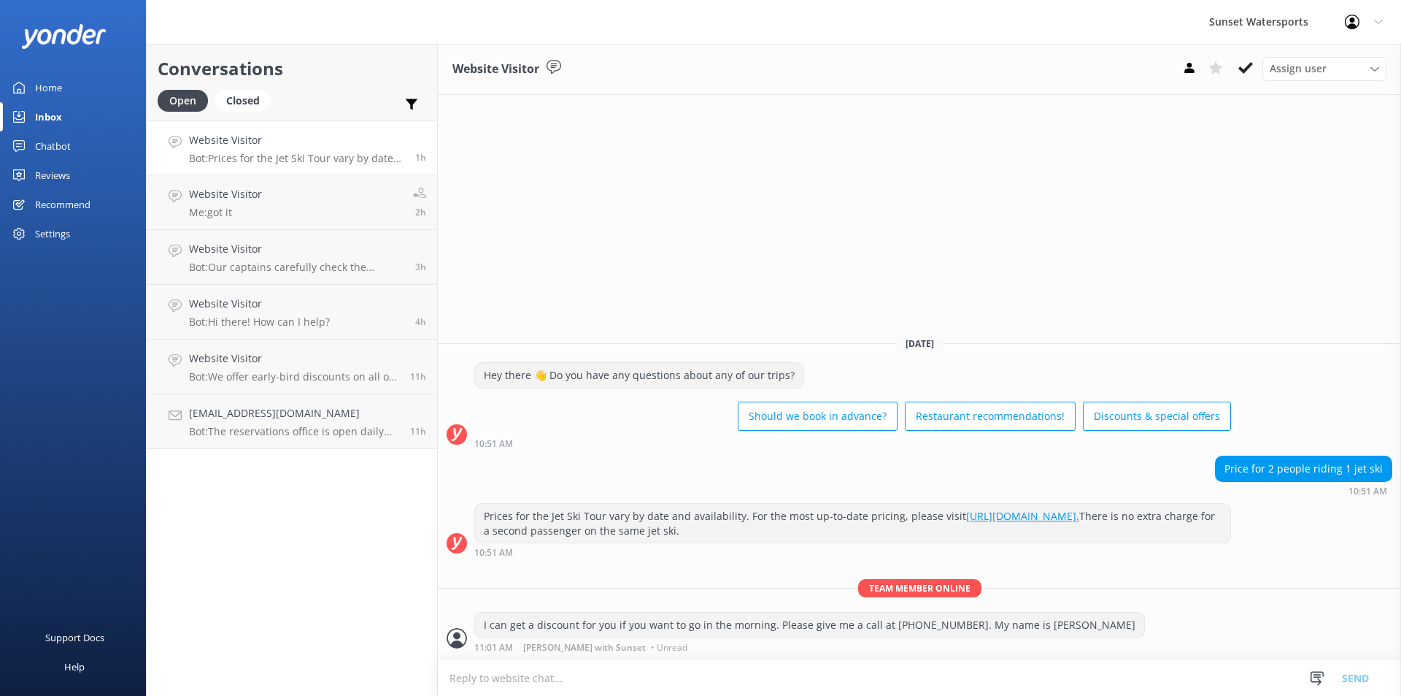
click at [317, 155] on p "Bot: Prices for the Jet Ski Tour vary by date and availability. For the most up…" at bounding box center [296, 158] width 215 height 13
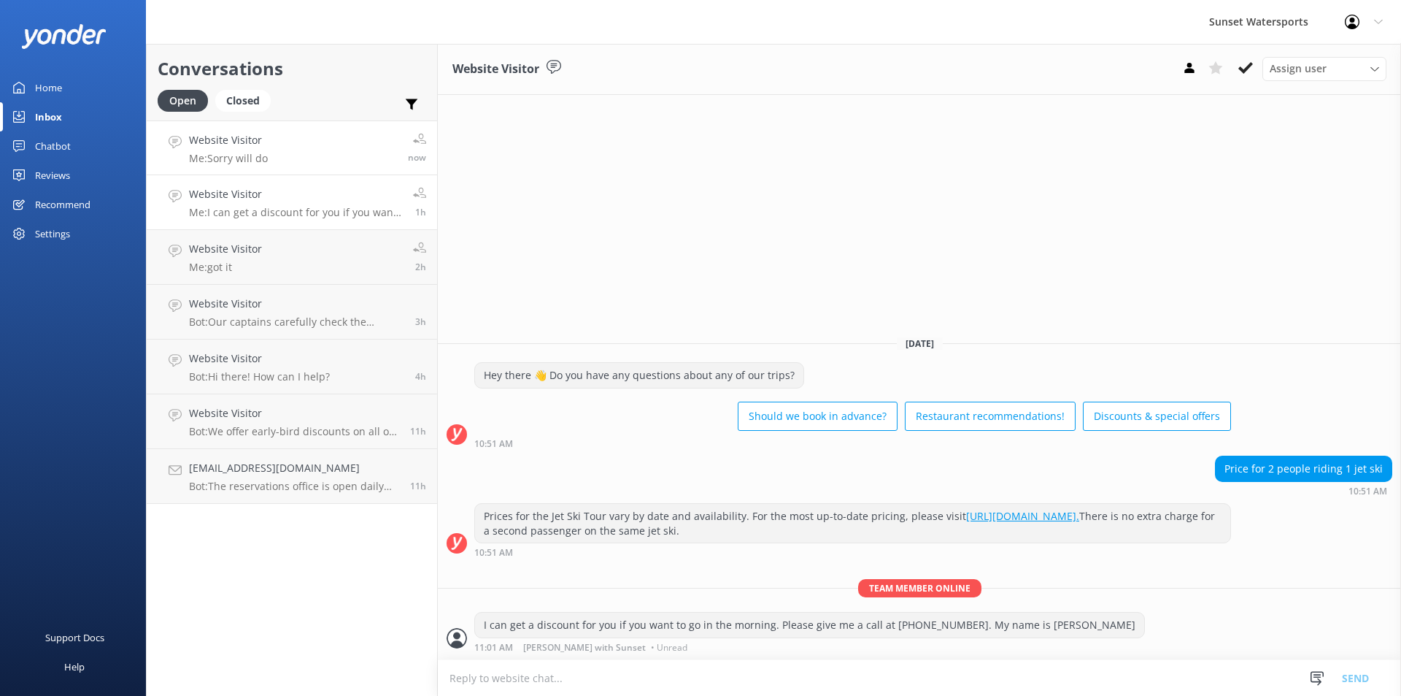
click at [276, 143] on link "Website Visitor Me: Sorry will do now" at bounding box center [292, 147] width 291 height 55
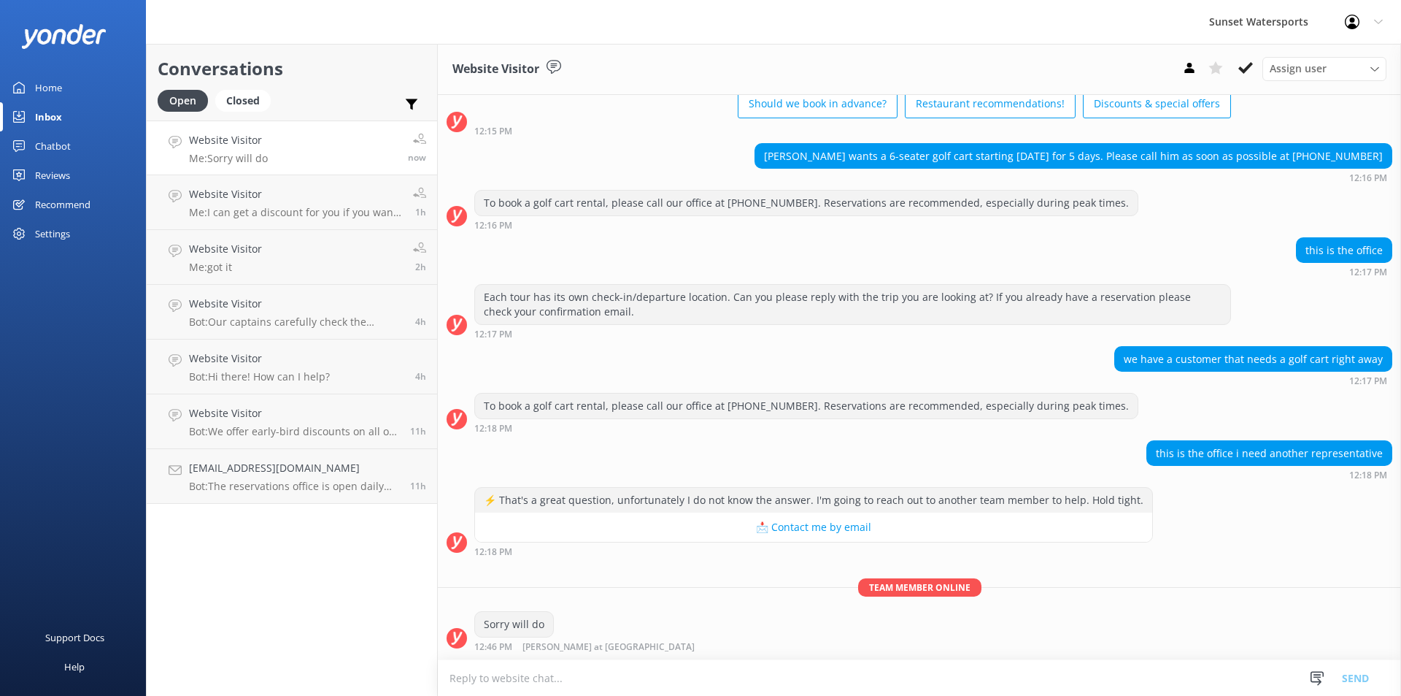
scroll to position [17169, 0]
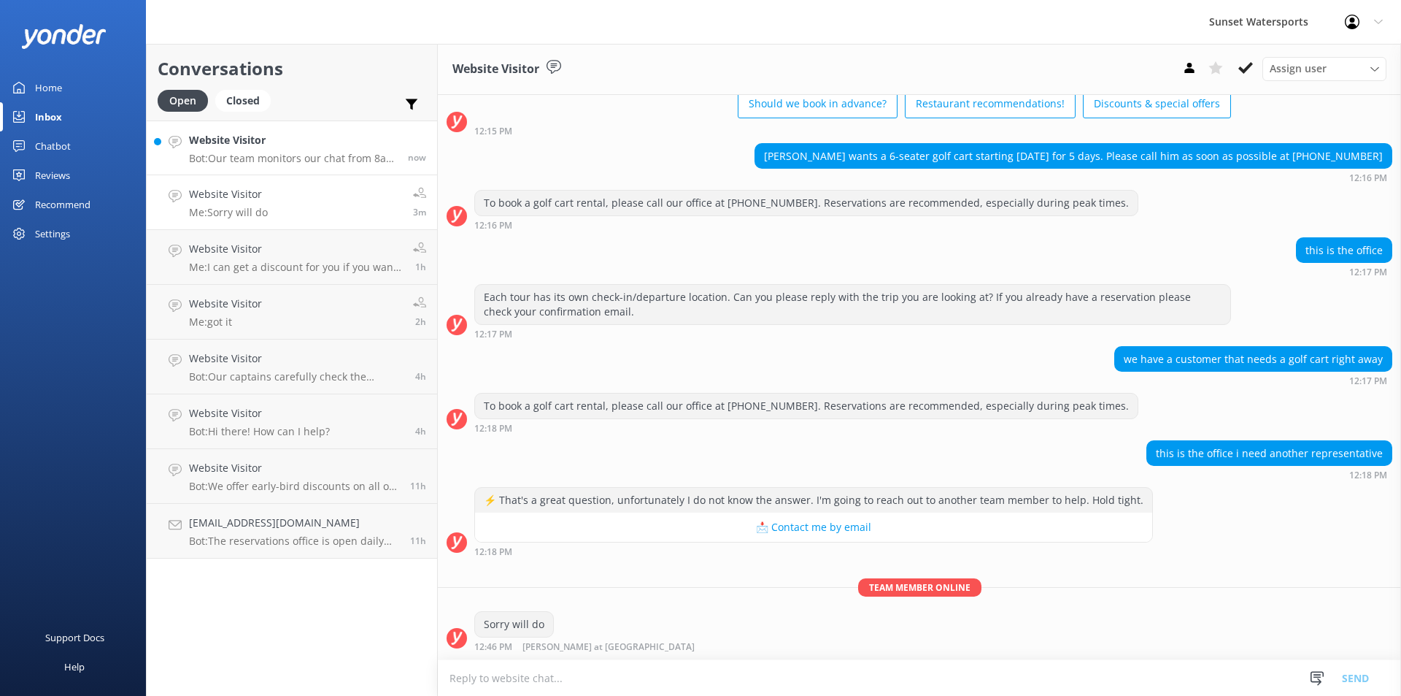
click at [322, 144] on h4 "Website Visitor" at bounding box center [293, 140] width 208 height 16
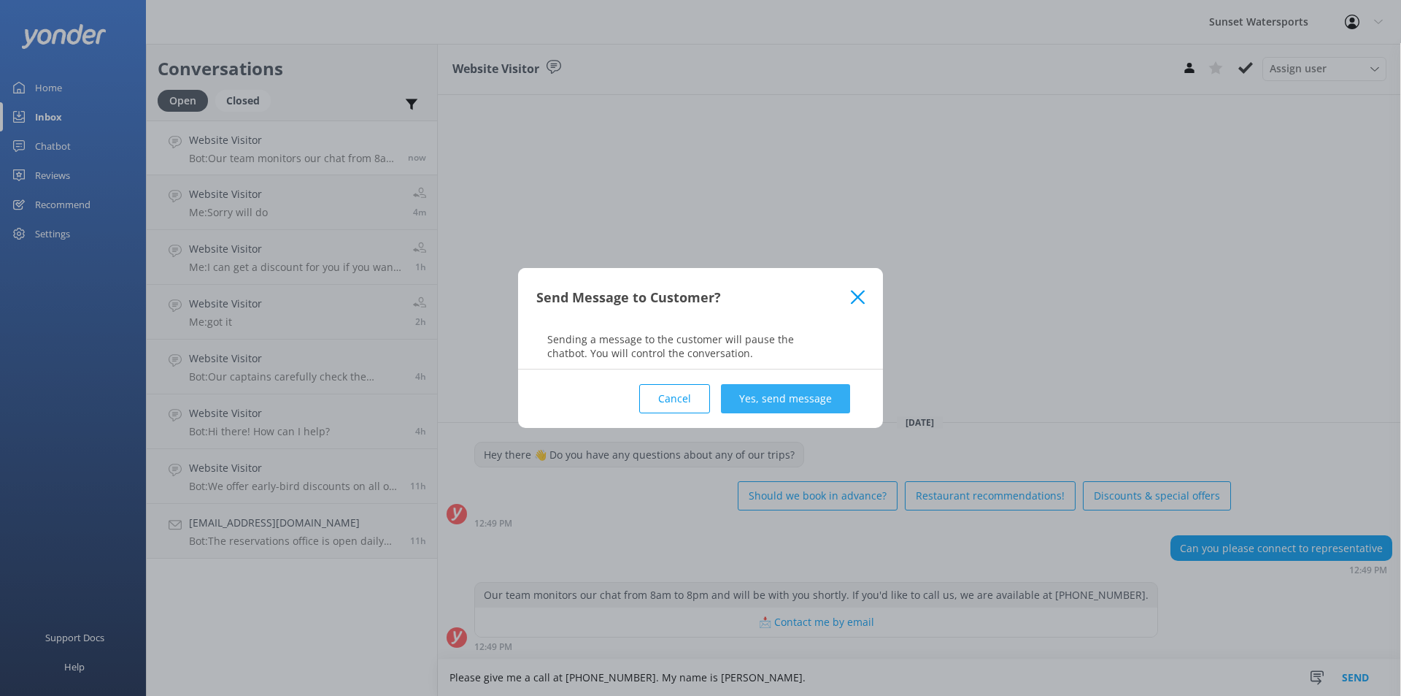
type textarea "Please give me a call at [PHONE_NUMBER]. My name is [PERSON_NAME]."
click at [800, 401] on button "Yes, send message" at bounding box center [785, 398] width 129 height 29
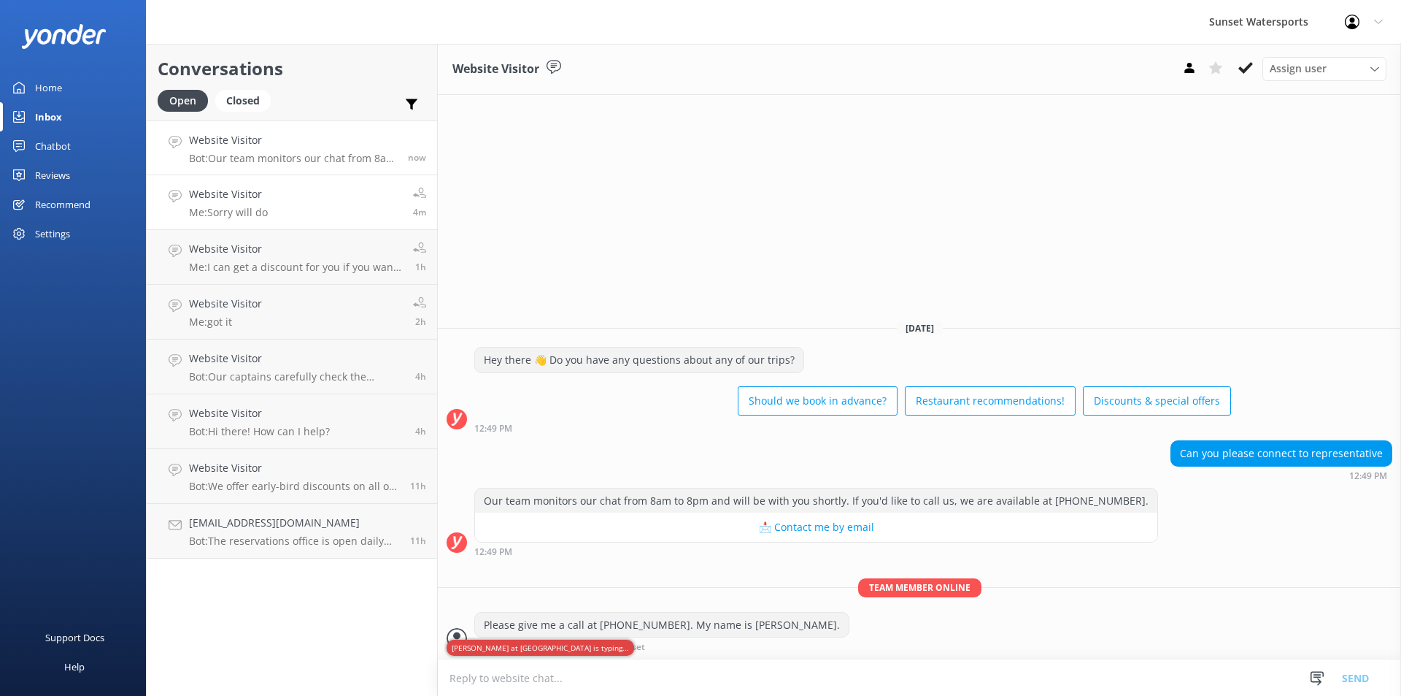
click at [326, 207] on link "Website Visitor Me: Sorry will do 4m" at bounding box center [292, 202] width 291 height 55
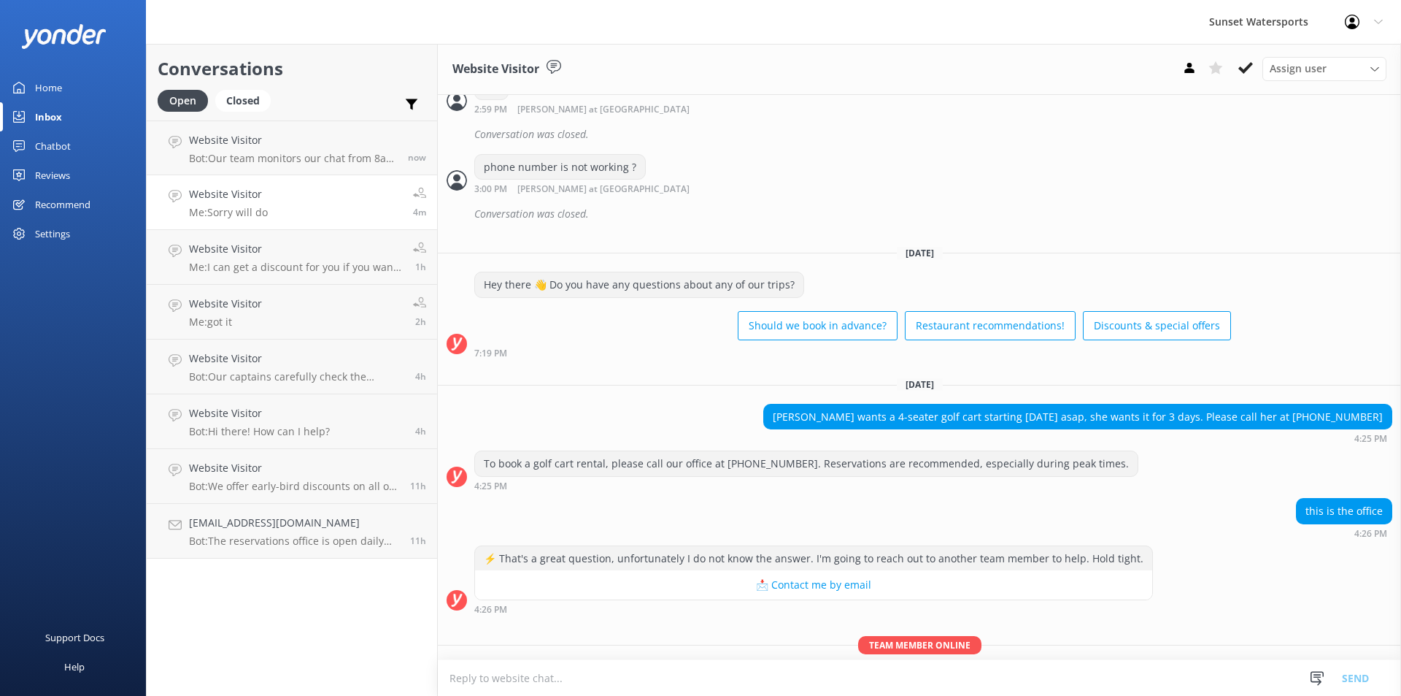
scroll to position [17242, 0]
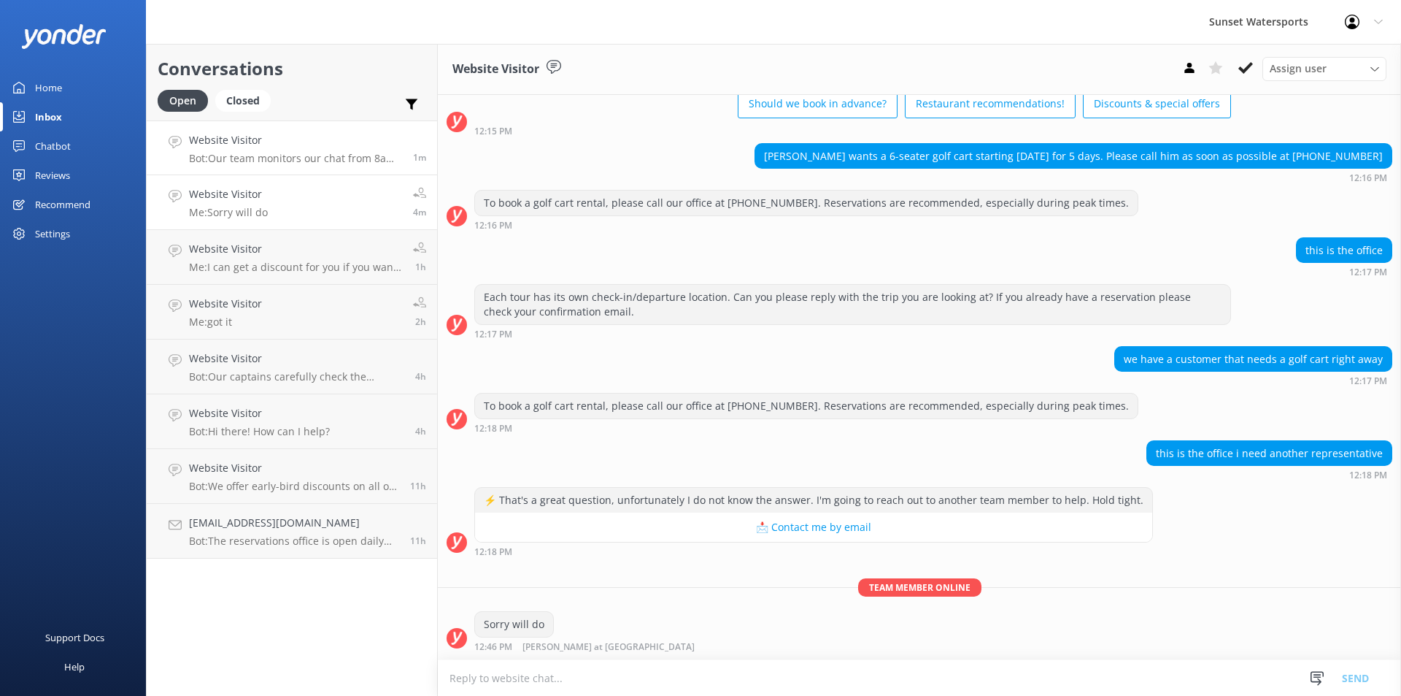
click at [334, 161] on p "Bot: Our team monitors our chat from 8am to 8pm and will be with you shortly. I…" at bounding box center [295, 158] width 213 height 13
